Goal: Information Seeking & Learning: Understand process/instructions

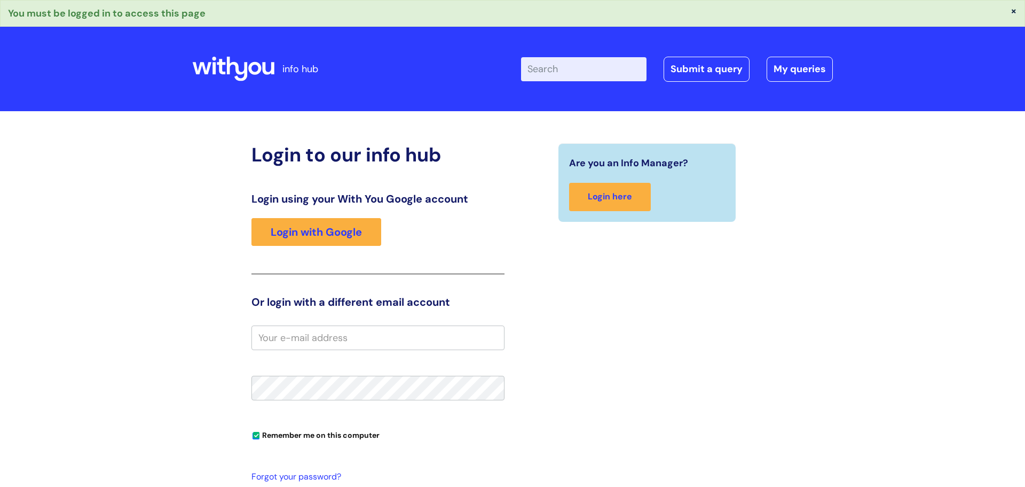
click at [381, 340] on input "email" at bounding box center [378, 337] width 253 height 25
click at [309, 231] on link "Login with Google" at bounding box center [317, 232] width 130 height 28
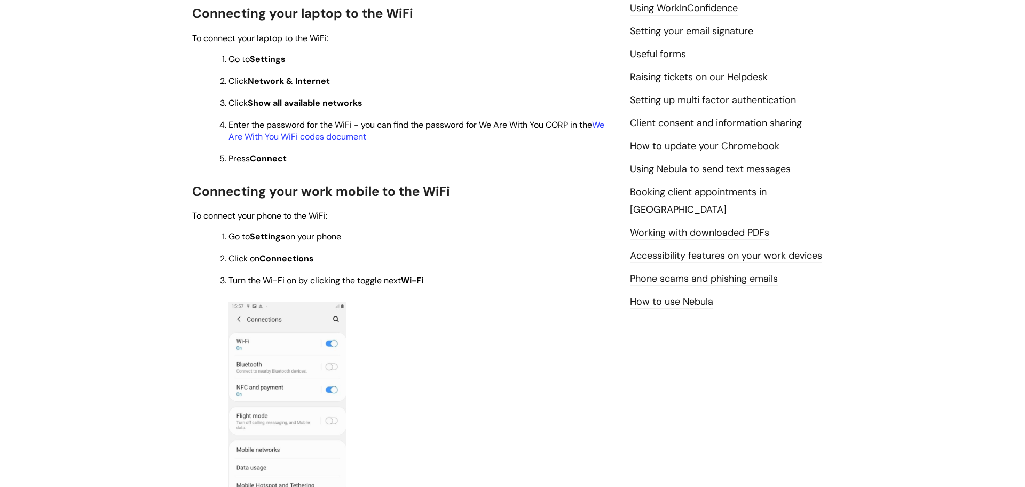
scroll to position [427, 0]
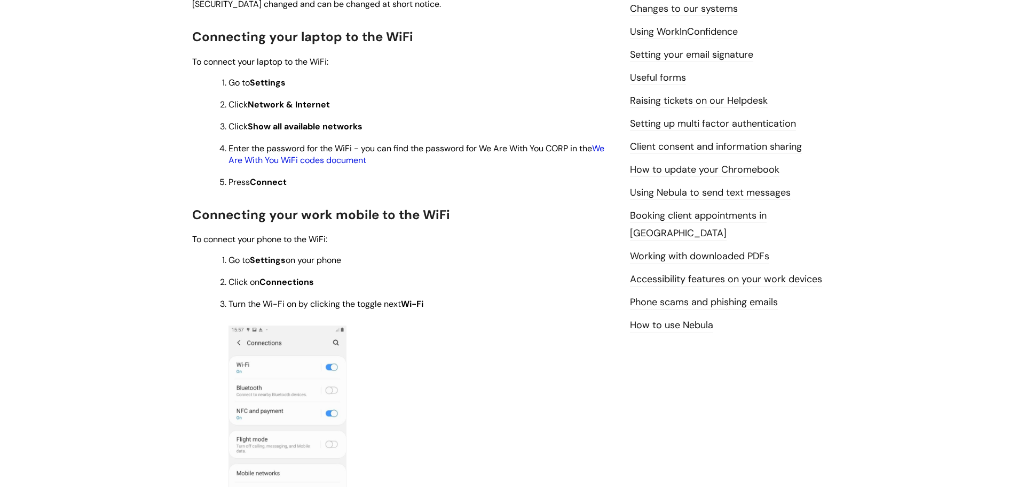
click at [319, 161] on link "We Are With You WiFi codes document" at bounding box center [417, 154] width 376 height 23
